Goal: Transaction & Acquisition: Purchase product/service

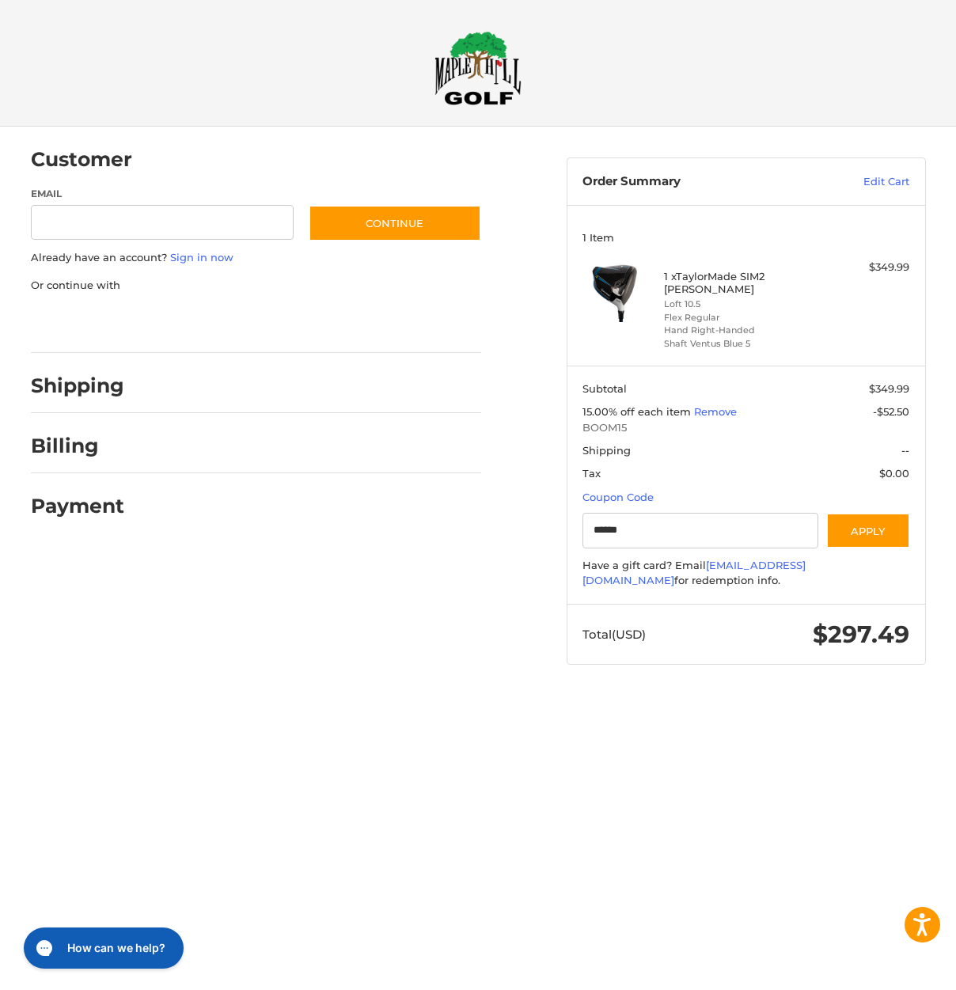
type input "******"
click at [771, 695] on div at bounding box center [478, 695] width 956 height 0
